Goal: Task Accomplishment & Management: Manage account settings

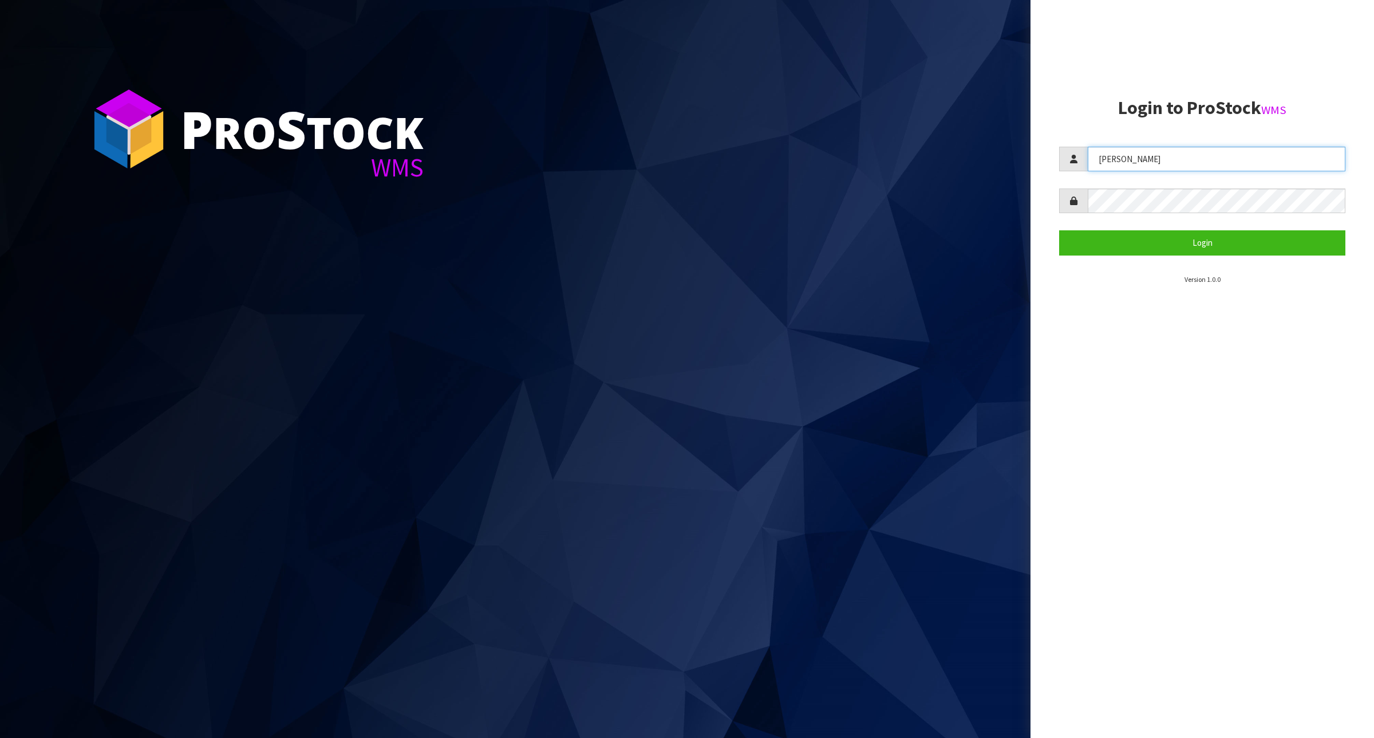
drag, startPoint x: 1167, startPoint y: 158, endPoint x: 1057, endPoint y: 170, distance: 111.1
click at [1057, 170] on aside "Login to ProStock WMS [PERSON_NAME] Login Version 1.0.0" at bounding box center [1203, 369] width 344 height 738
type input "Meena"
click at [1171, 241] on button "Login" at bounding box center [1202, 242] width 286 height 25
